Goal: Check status: Check status

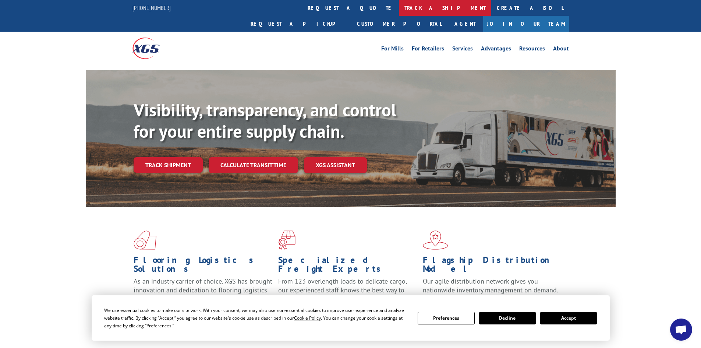
click at [399, 6] on link "track a shipment" at bounding box center [445, 8] width 92 height 16
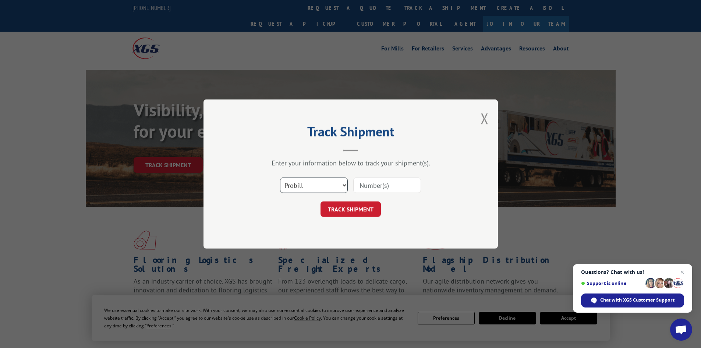
click at [345, 184] on select "Select category... Probill BOL PO" at bounding box center [314, 184] width 68 height 15
select select "bol"
click at [280, 177] on select "Select category... Probill BOL PO" at bounding box center [314, 184] width 68 height 15
paste input "7031116"
type input "7031116"
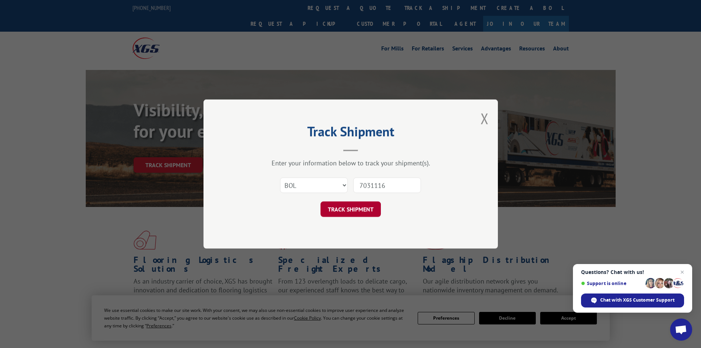
click at [345, 208] on button "TRACK SHIPMENT" at bounding box center [351, 208] width 60 height 15
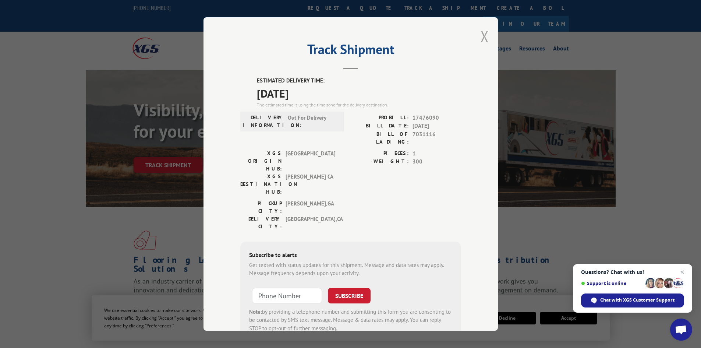
click at [482, 33] on button "Close modal" at bounding box center [485, 37] width 8 height 20
